Goal: Check status: Check status

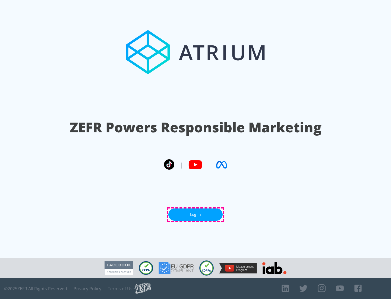
click at [196, 214] on link "Log In" at bounding box center [196, 215] width 54 height 12
